Goal: Check status: Check status

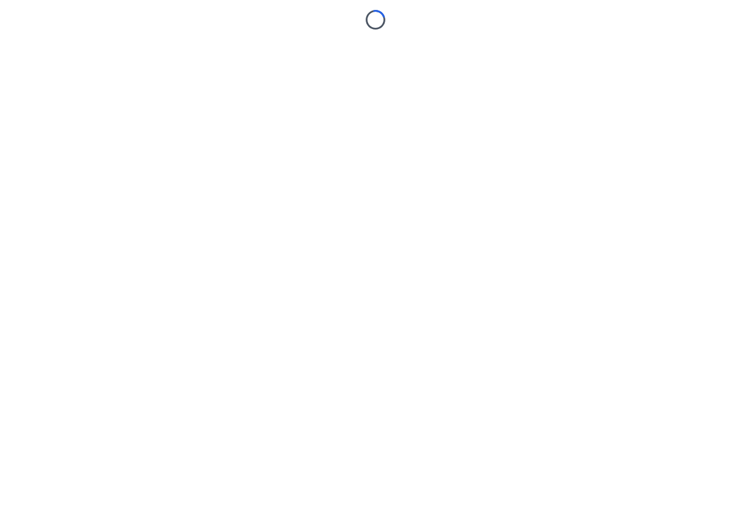
click at [67, 103] on body "Loading..." at bounding box center [375, 263] width 751 height 526
